Goal: Task Accomplishment & Management: Manage account settings

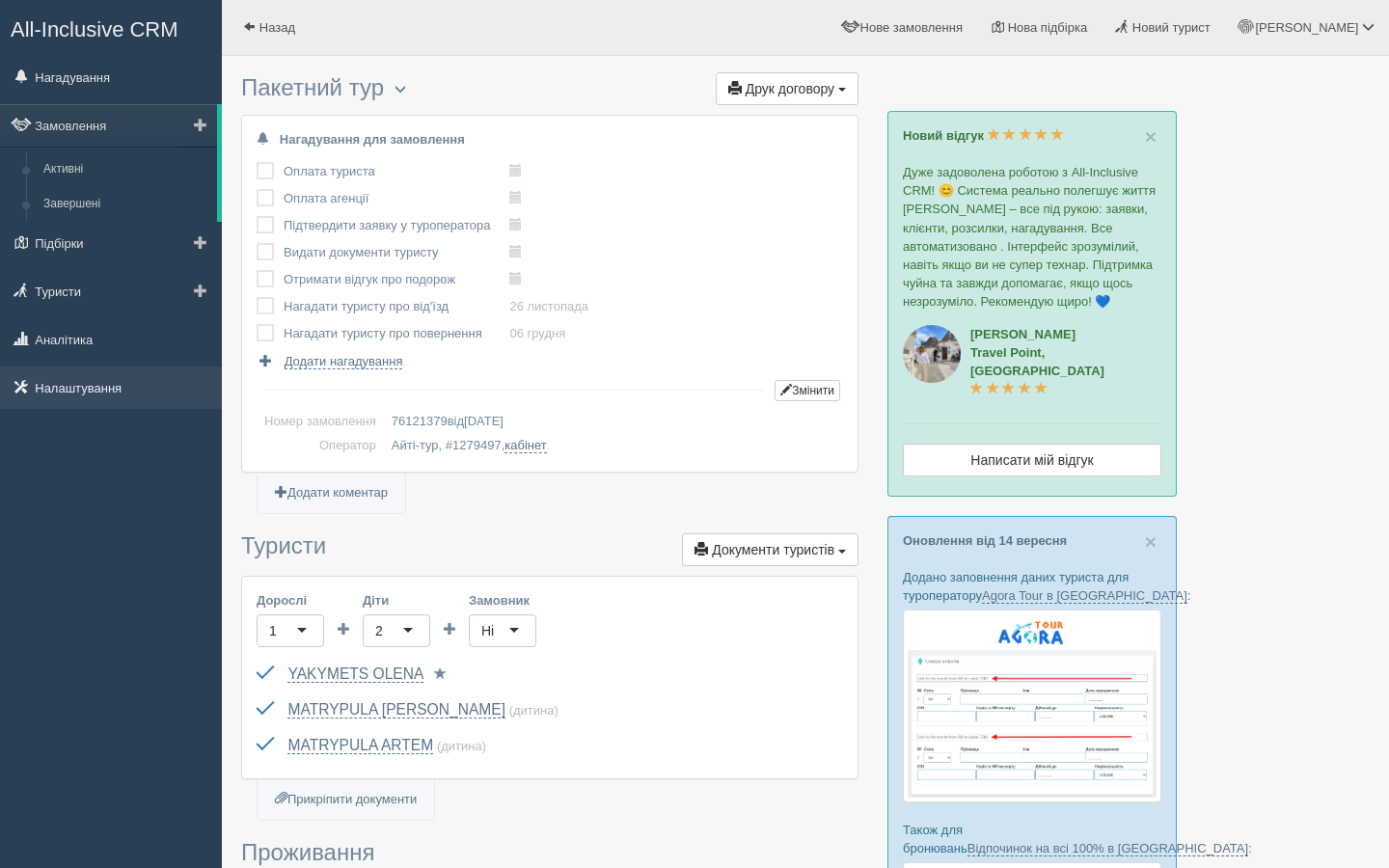
click at [79, 387] on link "Налаштування" at bounding box center [111, 387] width 222 height 42
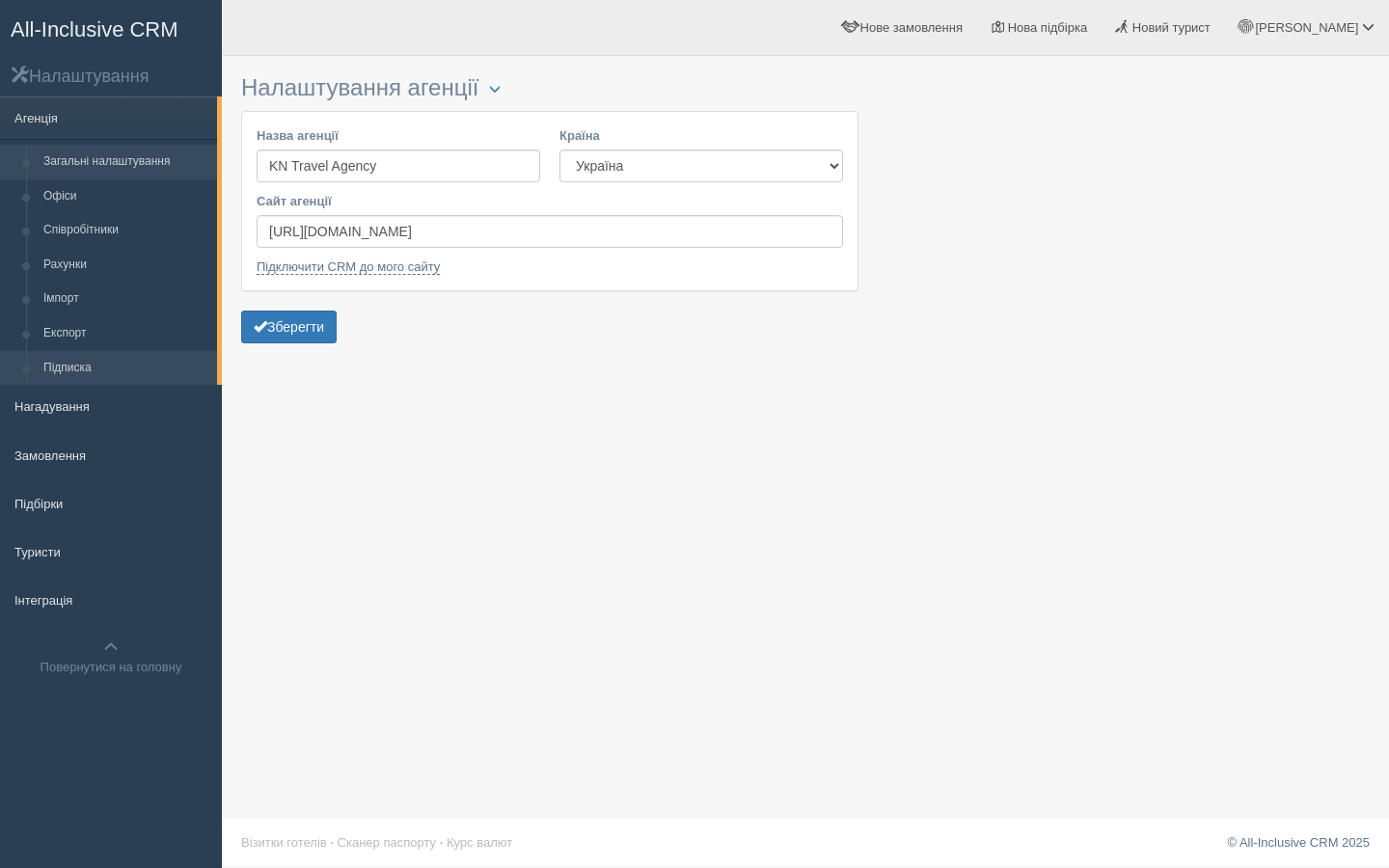
click at [95, 369] on link "Підписка" at bounding box center [126, 367] width 183 height 34
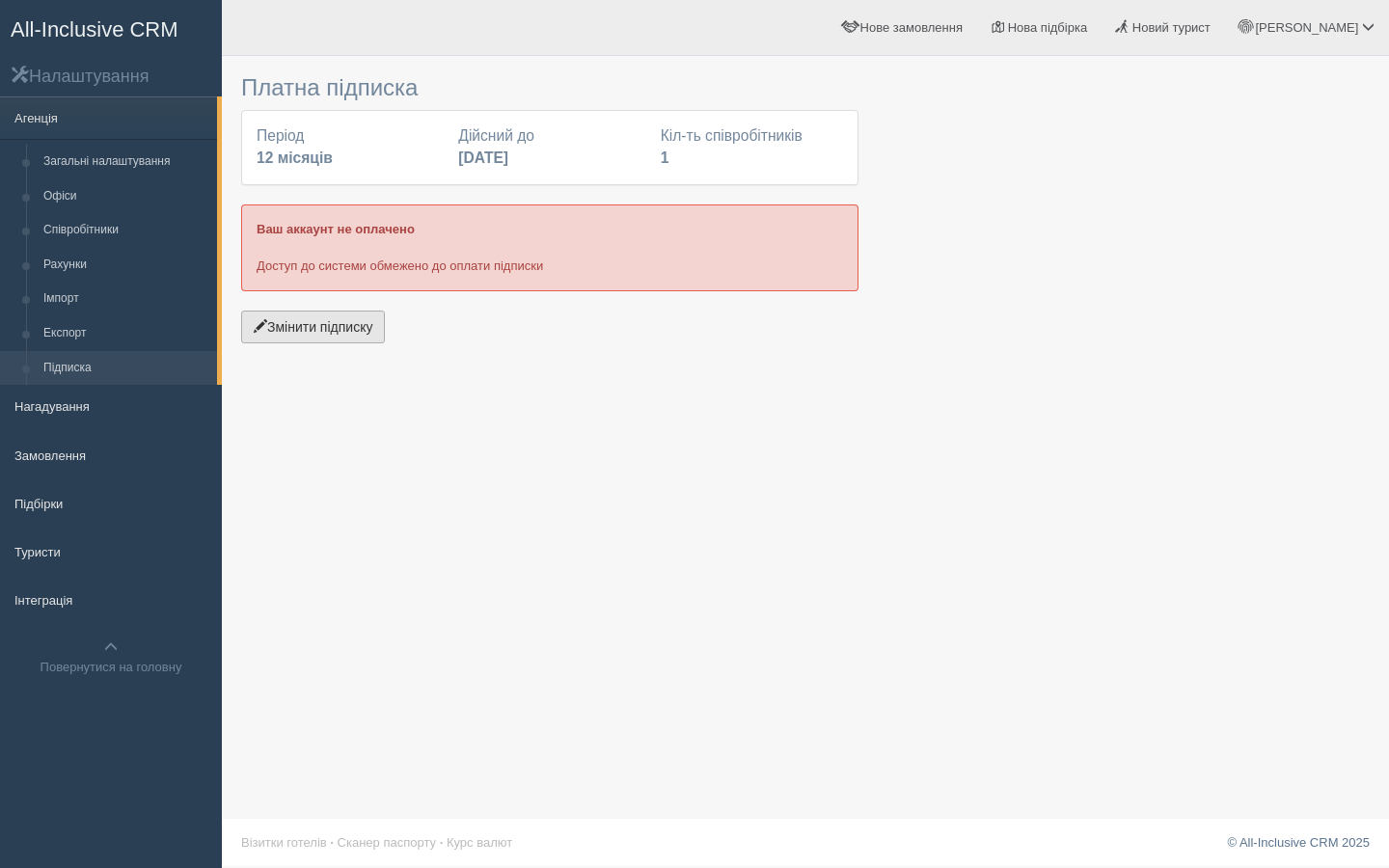
click at [328, 328] on button "Змінити підписку" at bounding box center [313, 326] width 143 height 32
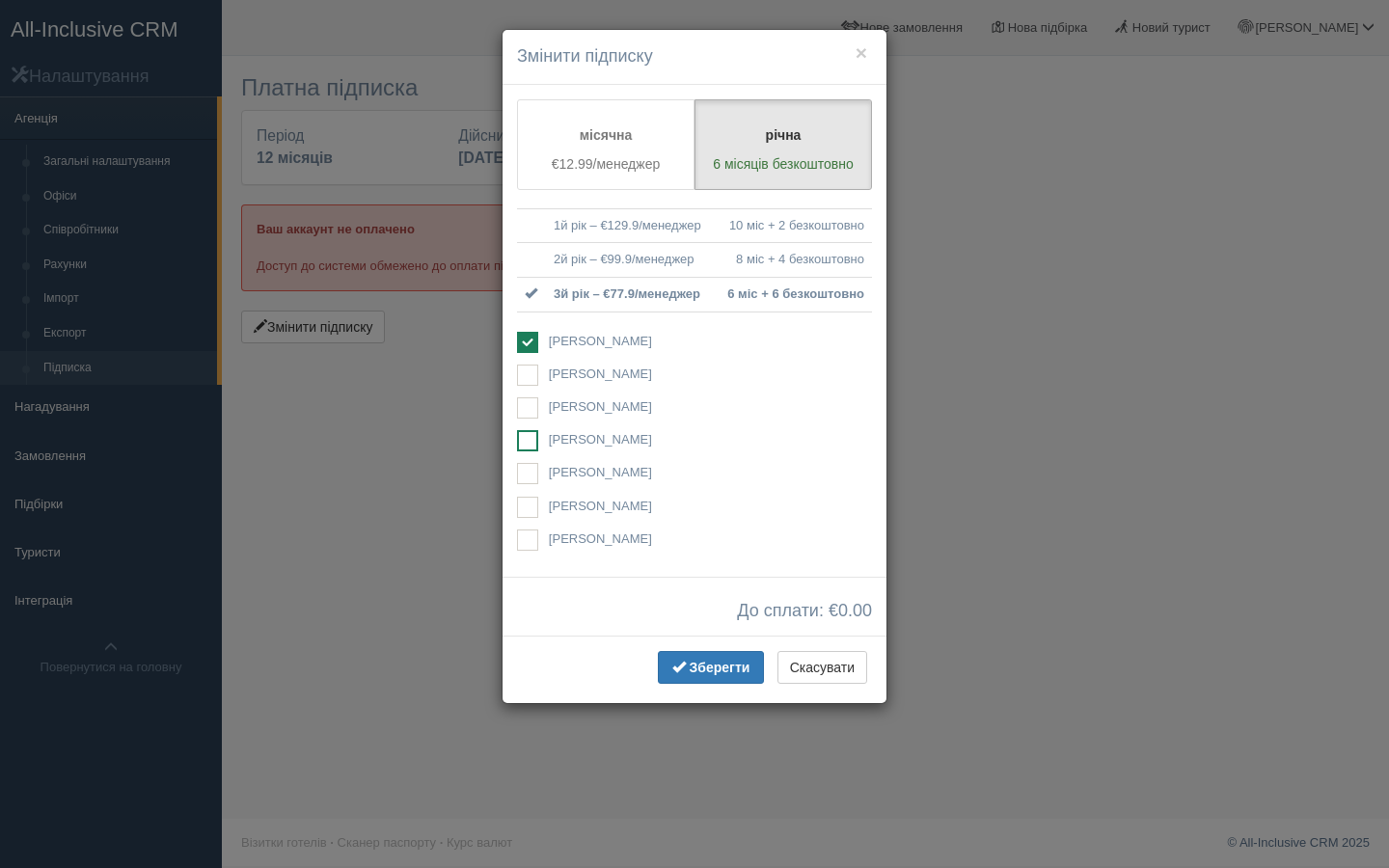
click at [528, 436] on ins at bounding box center [528, 441] width 22 height 22
checkbox input "true"
click at [709, 663] on span "Оплатити" at bounding box center [719, 668] width 65 height 16
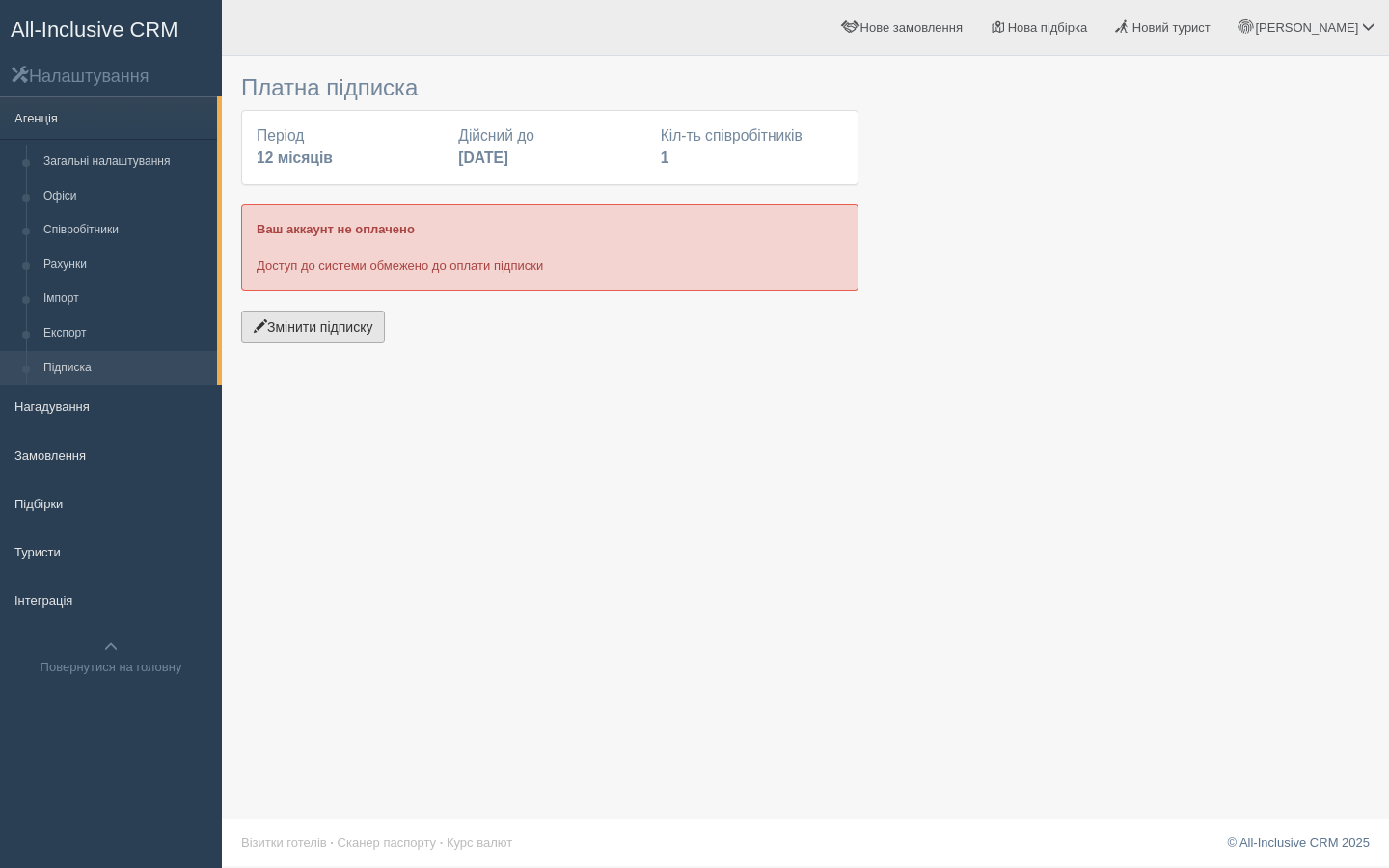
click at [347, 332] on button "Змінити підписку" at bounding box center [313, 326] width 143 height 32
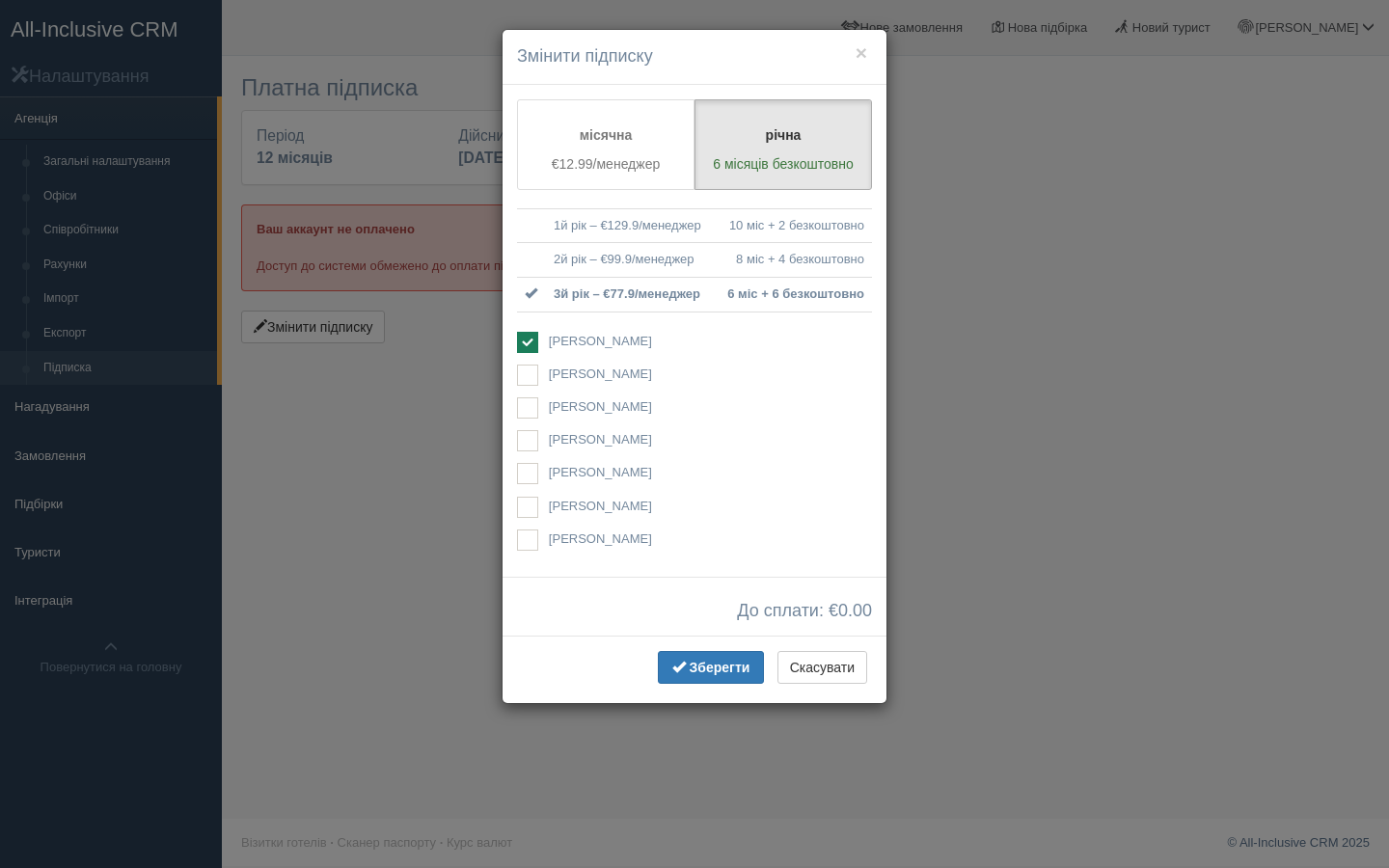
click at [528, 341] on ins at bounding box center [528, 343] width 22 height 22
checkbox input "false"
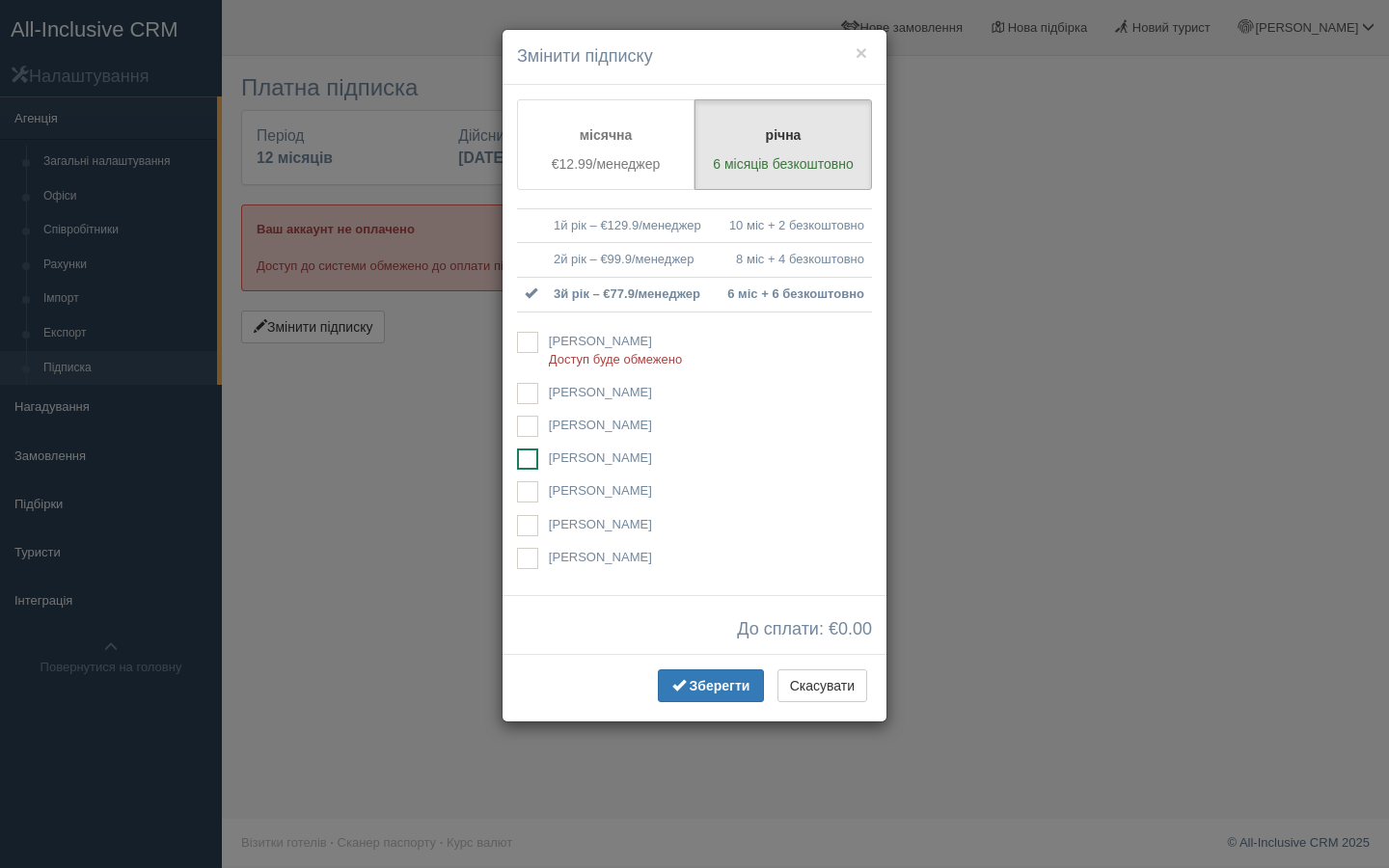
click at [517, 456] on ins at bounding box center [528, 460] width 22 height 22
click at [530, 459] on ins at bounding box center [528, 460] width 22 height 22
checkbox input "true"
click at [709, 682] on span "Зберегти" at bounding box center [720, 685] width 61 height 16
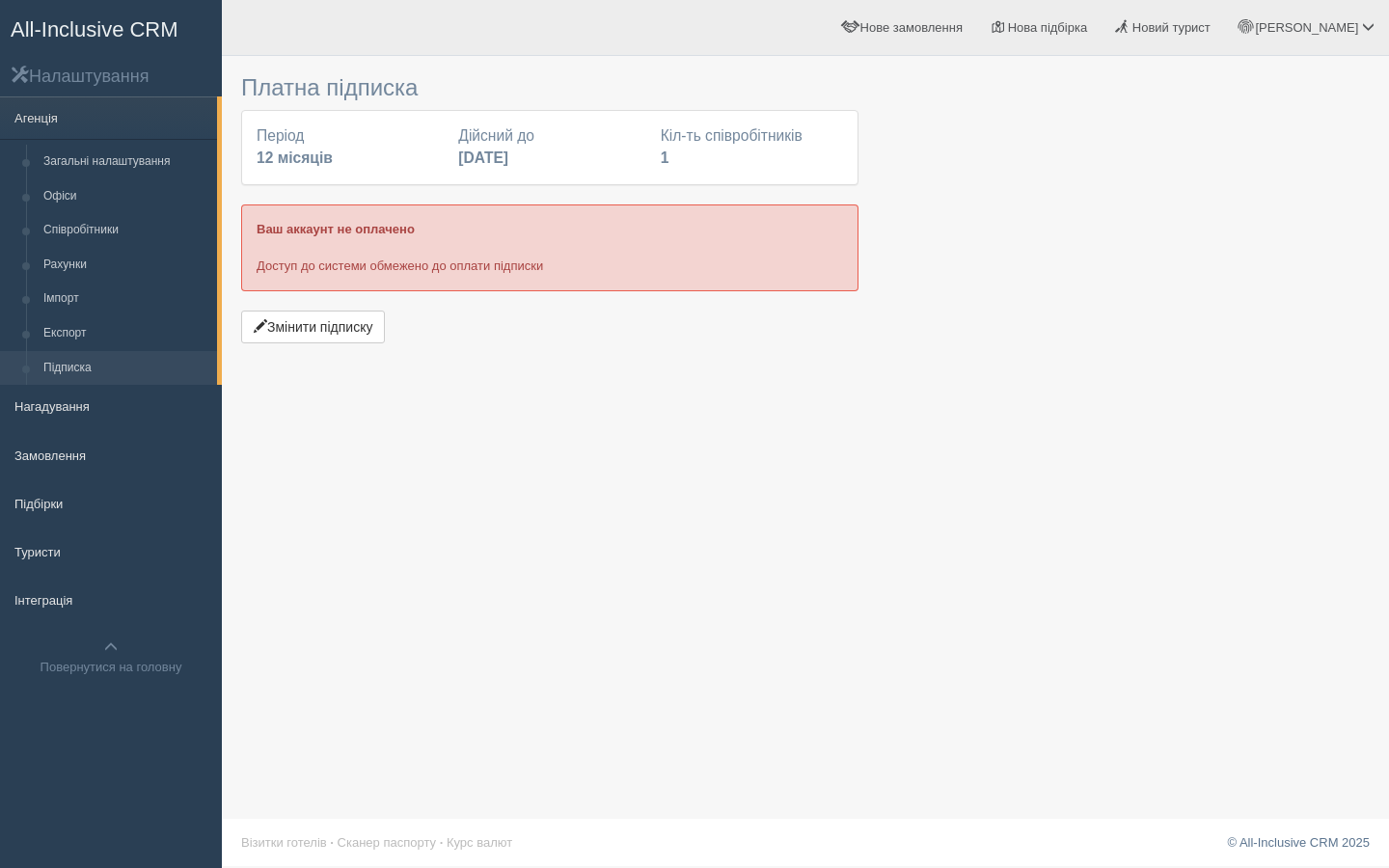
click at [70, 27] on span "All-Inclusive CRM" at bounding box center [94, 29] width 168 height 25
